Goal: Communication & Community: Connect with others

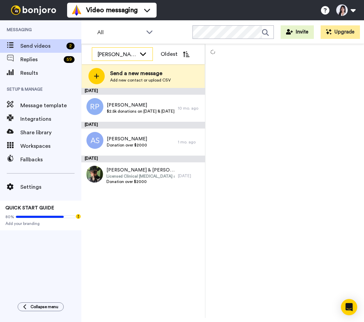
click at [137, 54] on div "[PERSON_NAME]" at bounding box center [122, 55] width 60 height 14
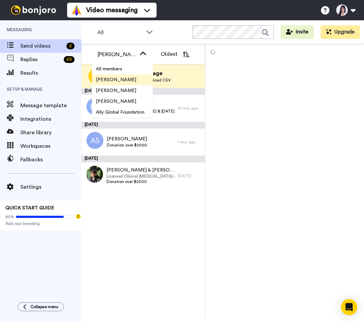
click at [139, 81] on li "[PERSON_NAME]" at bounding box center [122, 79] width 61 height 11
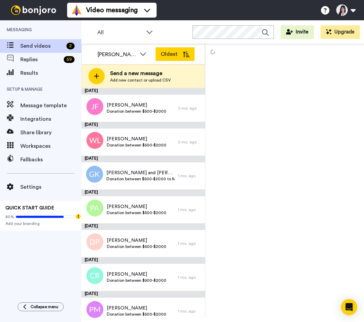
click at [180, 51] on button "Oldest" at bounding box center [174, 54] width 39 height 14
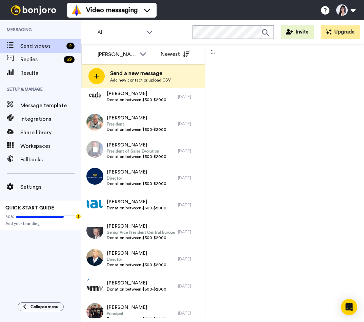
scroll to position [385, 0]
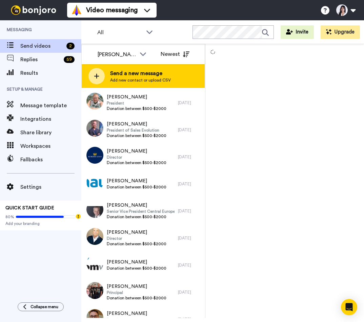
click at [133, 73] on span "Send a new message" at bounding box center [140, 73] width 61 height 8
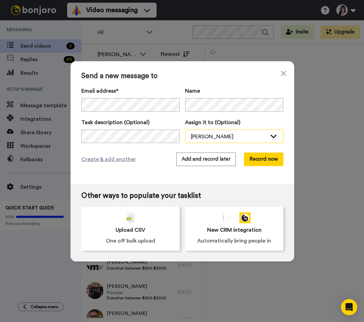
click at [219, 138] on div "[PERSON_NAME]" at bounding box center [229, 137] width 76 height 8
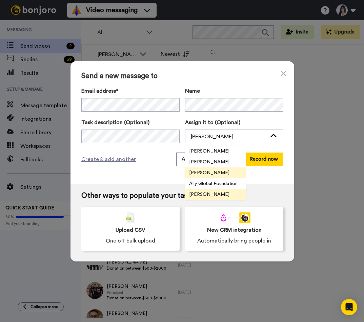
click at [221, 192] on span "[PERSON_NAME]" at bounding box center [209, 194] width 48 height 7
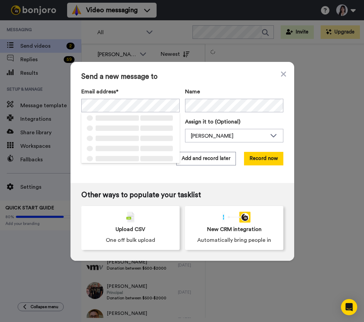
click at [168, 90] on label "Email address*" at bounding box center [130, 92] width 98 height 8
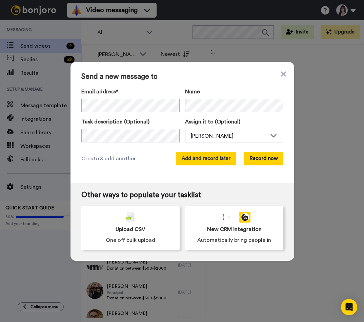
click at [222, 157] on button "Add and record later" at bounding box center [206, 159] width 60 height 14
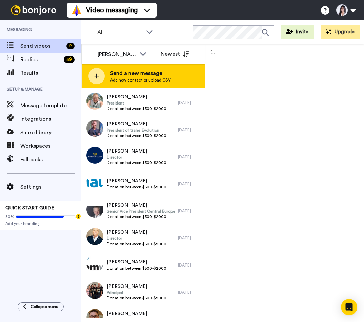
click at [156, 73] on span "Send a new message" at bounding box center [140, 73] width 61 height 8
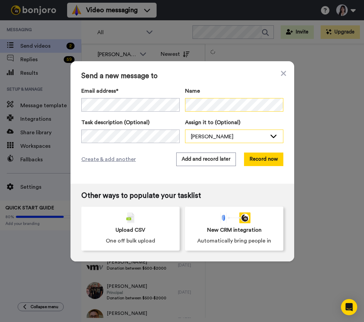
scroll to position [0, 12]
click at [244, 134] on div "[PERSON_NAME]" at bounding box center [229, 137] width 76 height 8
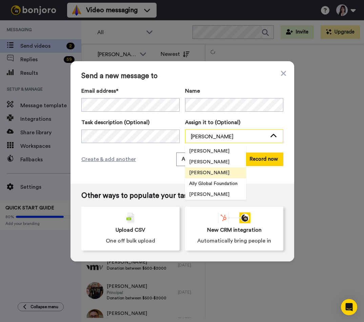
scroll to position [0, 0]
click at [214, 194] on span "[PERSON_NAME]" at bounding box center [209, 194] width 48 height 7
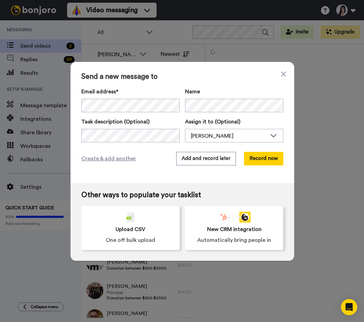
click at [209, 175] on div "Send a new message to Email address* Brenda Martens <info@ally.org> Name Task d…" at bounding box center [181, 122] width 223 height 121
click at [221, 159] on button "Add and record later" at bounding box center [206, 159] width 60 height 14
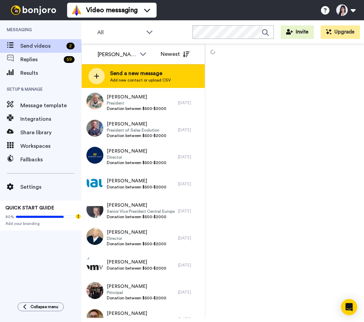
click at [140, 78] on span "Add new contact or upload CSV" at bounding box center [140, 80] width 61 height 5
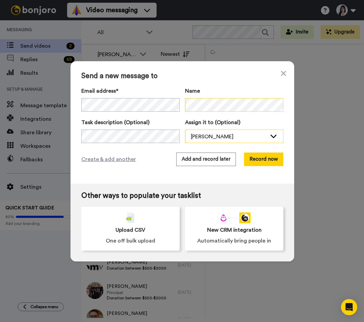
scroll to position [0, 58]
click at [245, 138] on div "[PERSON_NAME]" at bounding box center [229, 137] width 76 height 8
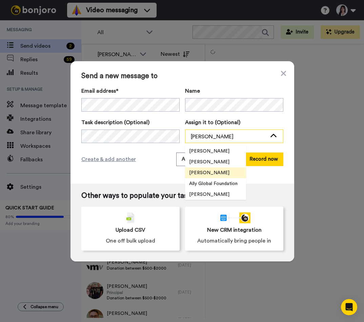
scroll to position [0, 0]
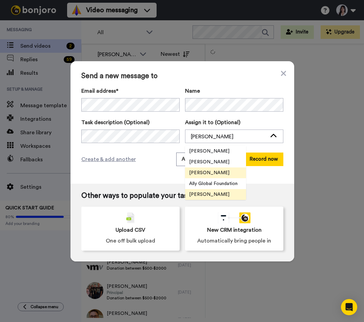
click at [206, 193] on span "[PERSON_NAME]" at bounding box center [209, 194] width 48 height 7
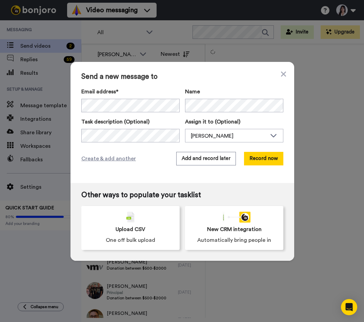
click at [146, 174] on div "Send a new message to Email address* Brenda Martens <info@ally.org> Name Task d…" at bounding box center [181, 122] width 223 height 121
click at [215, 159] on button "Add and record later" at bounding box center [206, 159] width 60 height 14
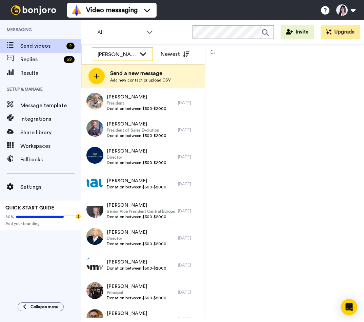
click at [133, 55] on div "[PERSON_NAME]" at bounding box center [117, 54] width 39 height 8
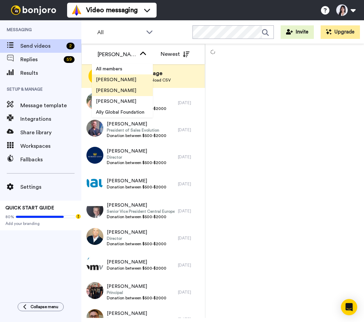
scroll to position [11, 0]
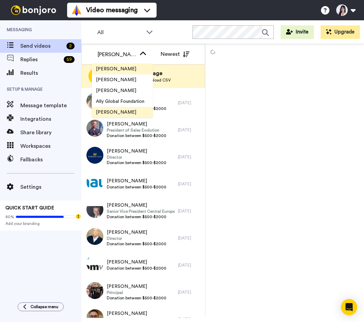
click at [123, 113] on span "[PERSON_NAME]" at bounding box center [116, 112] width 48 height 7
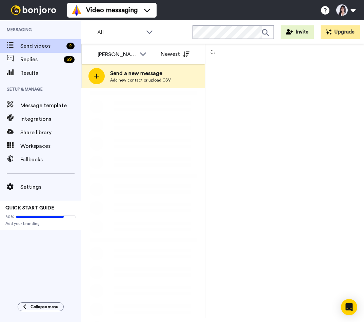
scroll to position [0, 0]
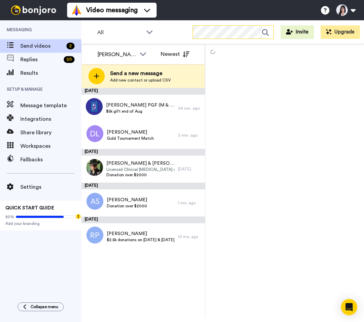
click at [264, 32] on icon at bounding box center [268, 33] width 12 height 14
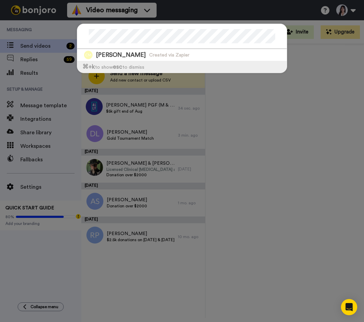
click at [284, 98] on div "Pierre Poilievre Created via Zapier ⌘ +k to show esc to dismiss" at bounding box center [182, 161] width 364 height 322
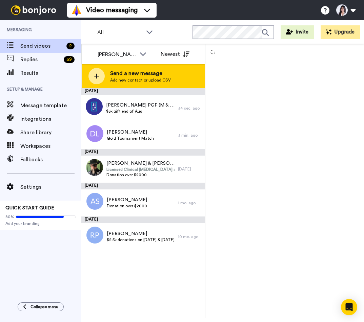
click at [167, 78] on span "Add new contact or upload CSV" at bounding box center [140, 80] width 61 height 5
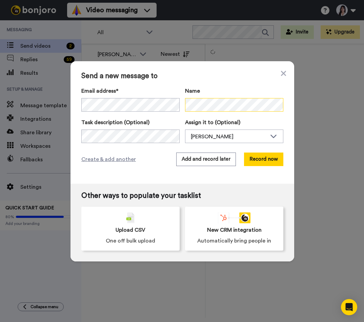
scroll to position [0, 12]
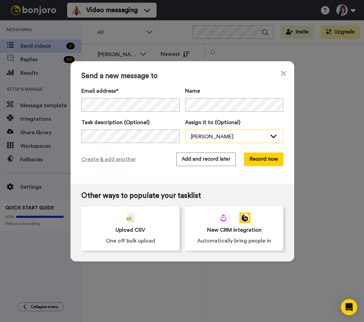
click at [226, 139] on div "[PERSON_NAME]" at bounding box center [229, 137] width 76 height 8
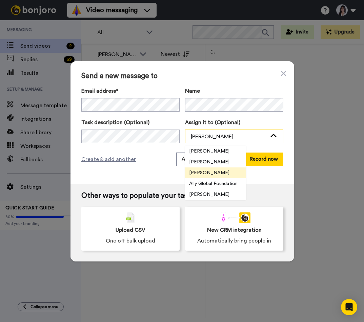
scroll to position [0, 0]
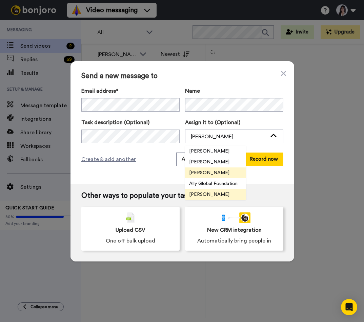
click at [210, 193] on span "[PERSON_NAME]" at bounding box center [209, 194] width 48 height 7
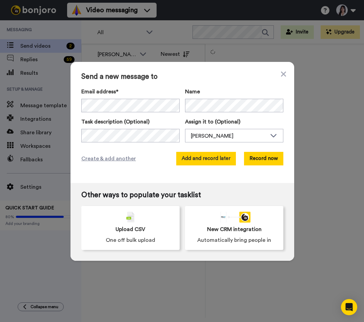
click at [221, 160] on button "Add and record later" at bounding box center [206, 159] width 60 height 14
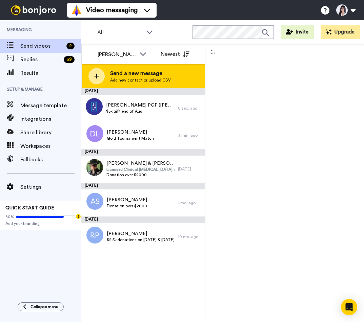
click at [140, 76] on span "Send a new message" at bounding box center [140, 73] width 61 height 8
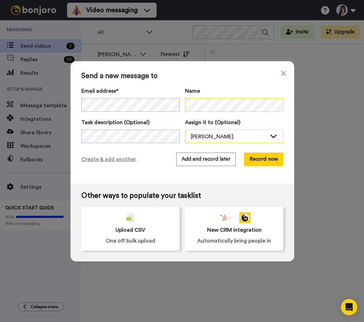
scroll to position [0, 16]
click at [245, 137] on div "[PERSON_NAME]" at bounding box center [229, 137] width 76 height 8
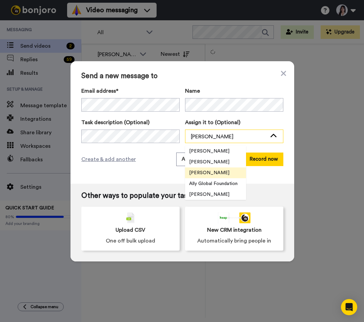
scroll to position [0, 0]
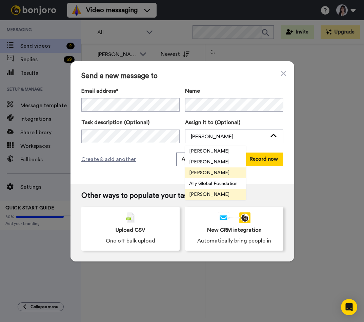
click at [214, 194] on span "[PERSON_NAME]" at bounding box center [209, 194] width 48 height 7
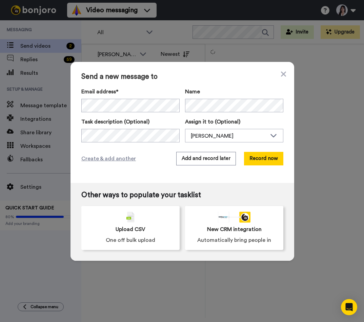
click at [215, 179] on div "Send a new message to Email address* Brenda Martens <info@ally.org> Name Task d…" at bounding box center [181, 122] width 223 height 121
click at [224, 158] on button "Add and record later" at bounding box center [206, 159] width 60 height 14
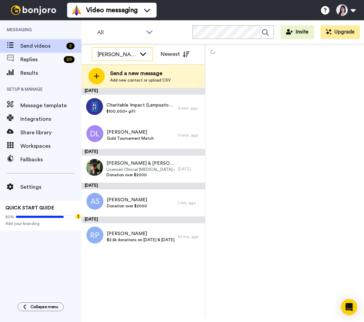
click at [135, 52] on div "[PERSON_NAME]" at bounding box center [117, 54] width 39 height 8
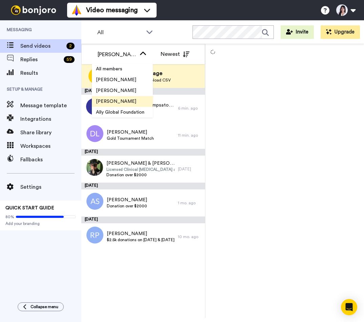
click at [120, 102] on span "[PERSON_NAME]" at bounding box center [116, 101] width 48 height 7
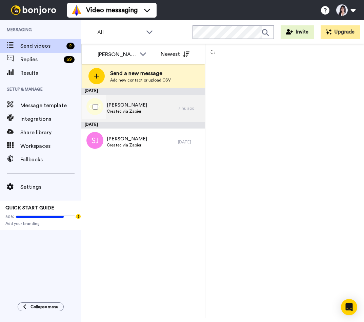
click at [160, 113] on div "[PERSON_NAME] Created via Zapier" at bounding box center [129, 108] width 97 height 27
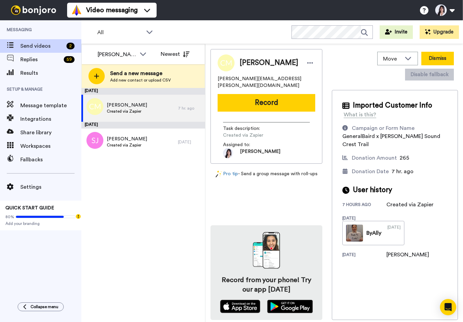
click at [363, 57] on button "Dismiss" at bounding box center [437, 59] width 33 height 14
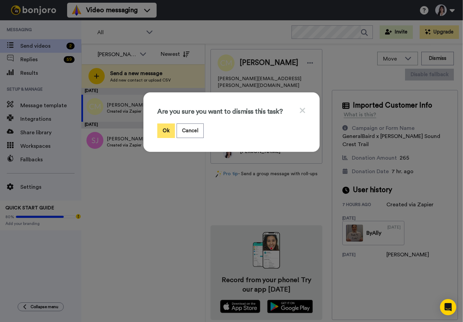
click at [170, 132] on button "Ok" at bounding box center [166, 131] width 18 height 15
